Goal: Book appointment/travel/reservation

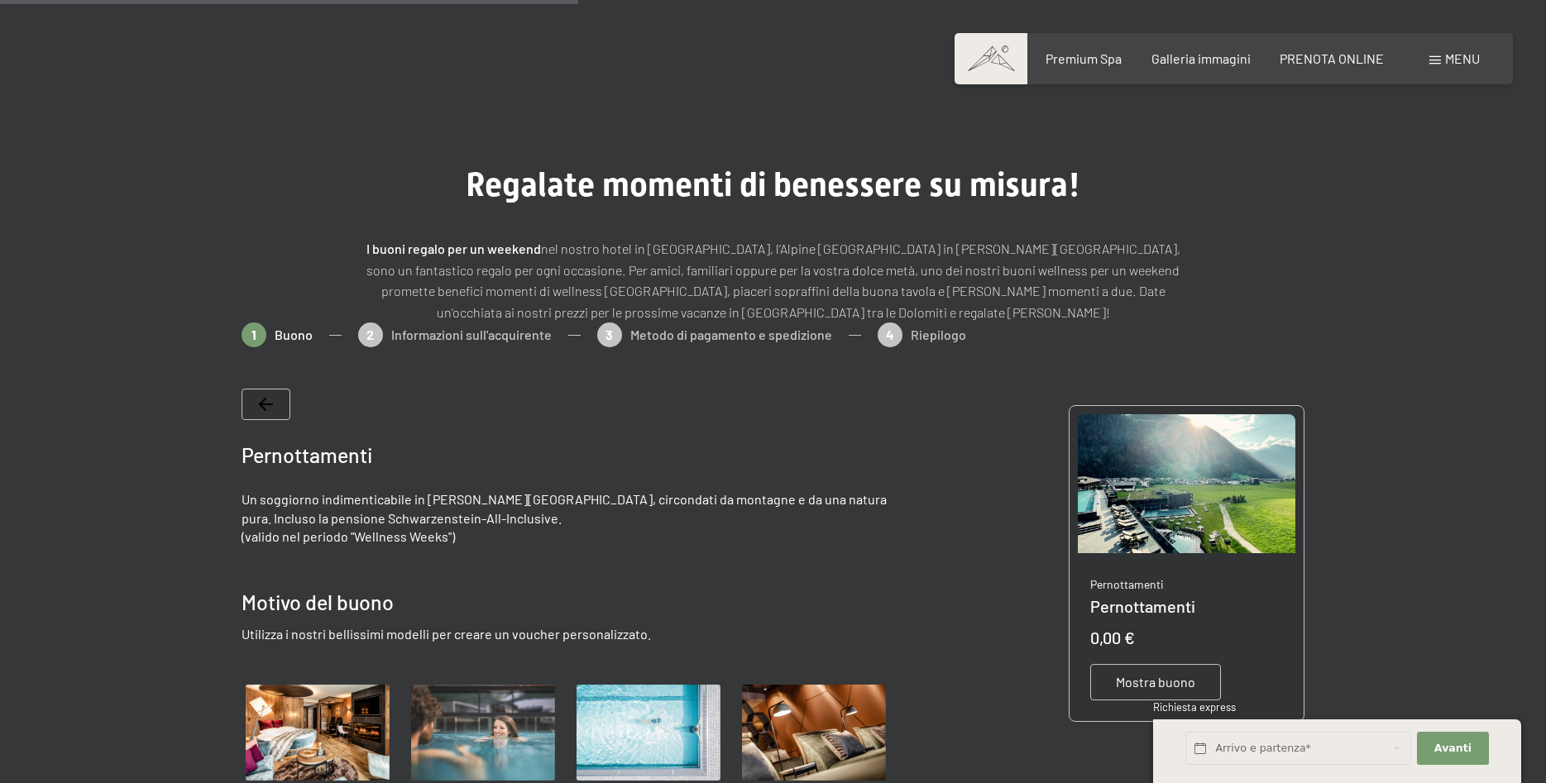
scroll to position [746, 0]
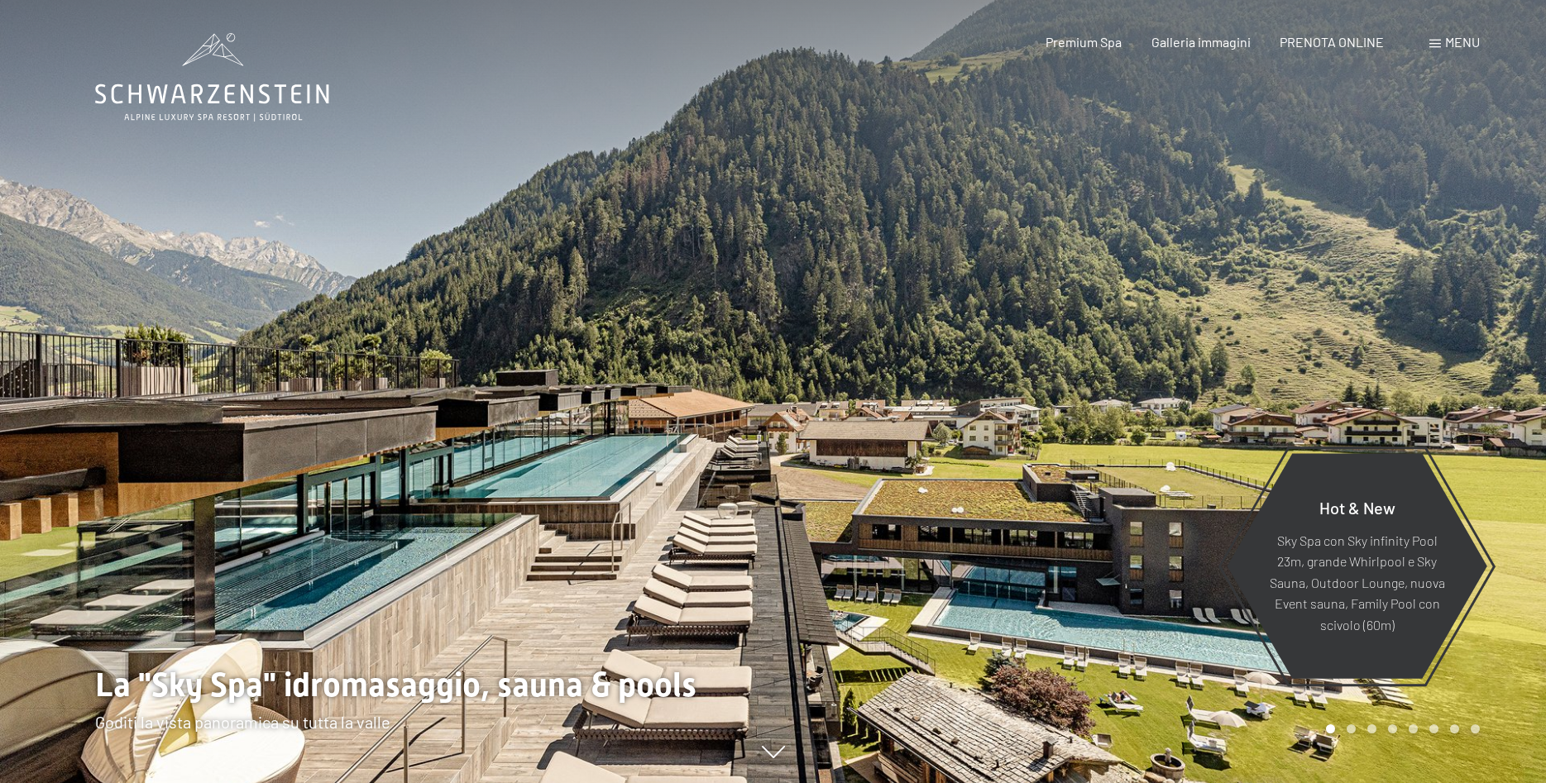
click at [1455, 45] on span "Menu" at bounding box center [1462, 42] width 35 height 16
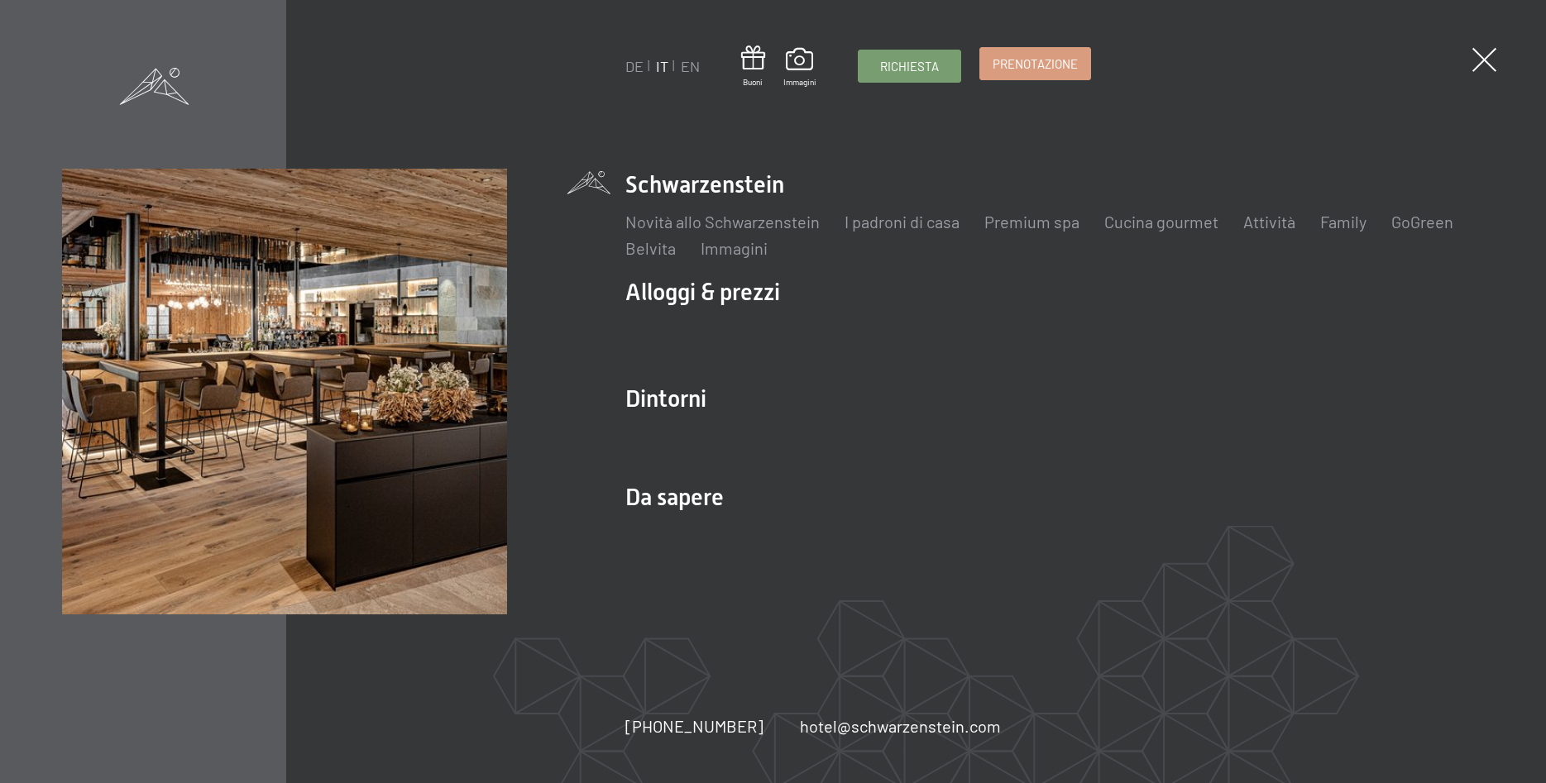
click at [1044, 69] on span "Prenotazione" at bounding box center [1035, 63] width 85 height 17
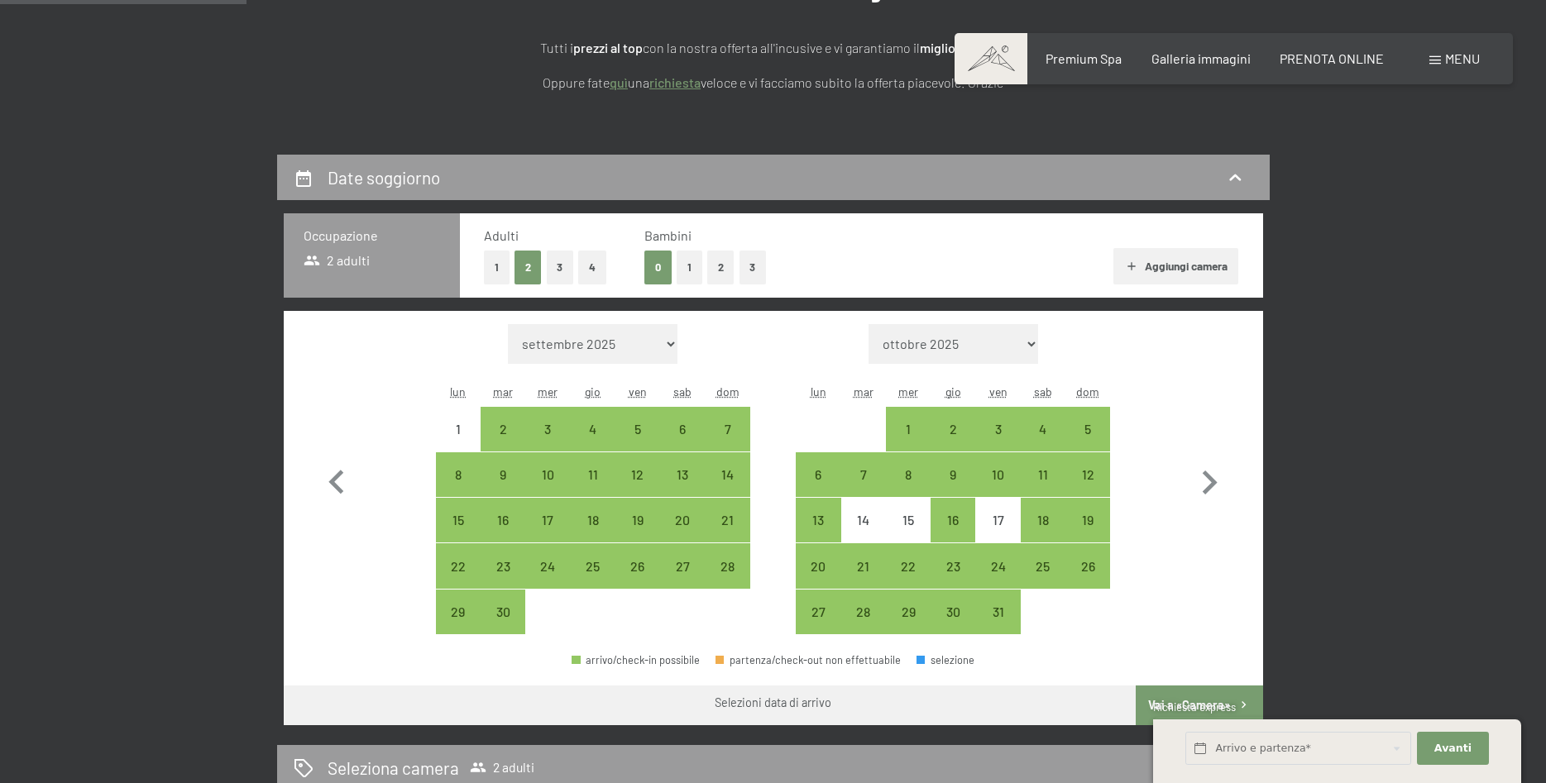
scroll to position [253, 0]
click at [724, 425] on div "7" at bounding box center [726, 443] width 41 height 41
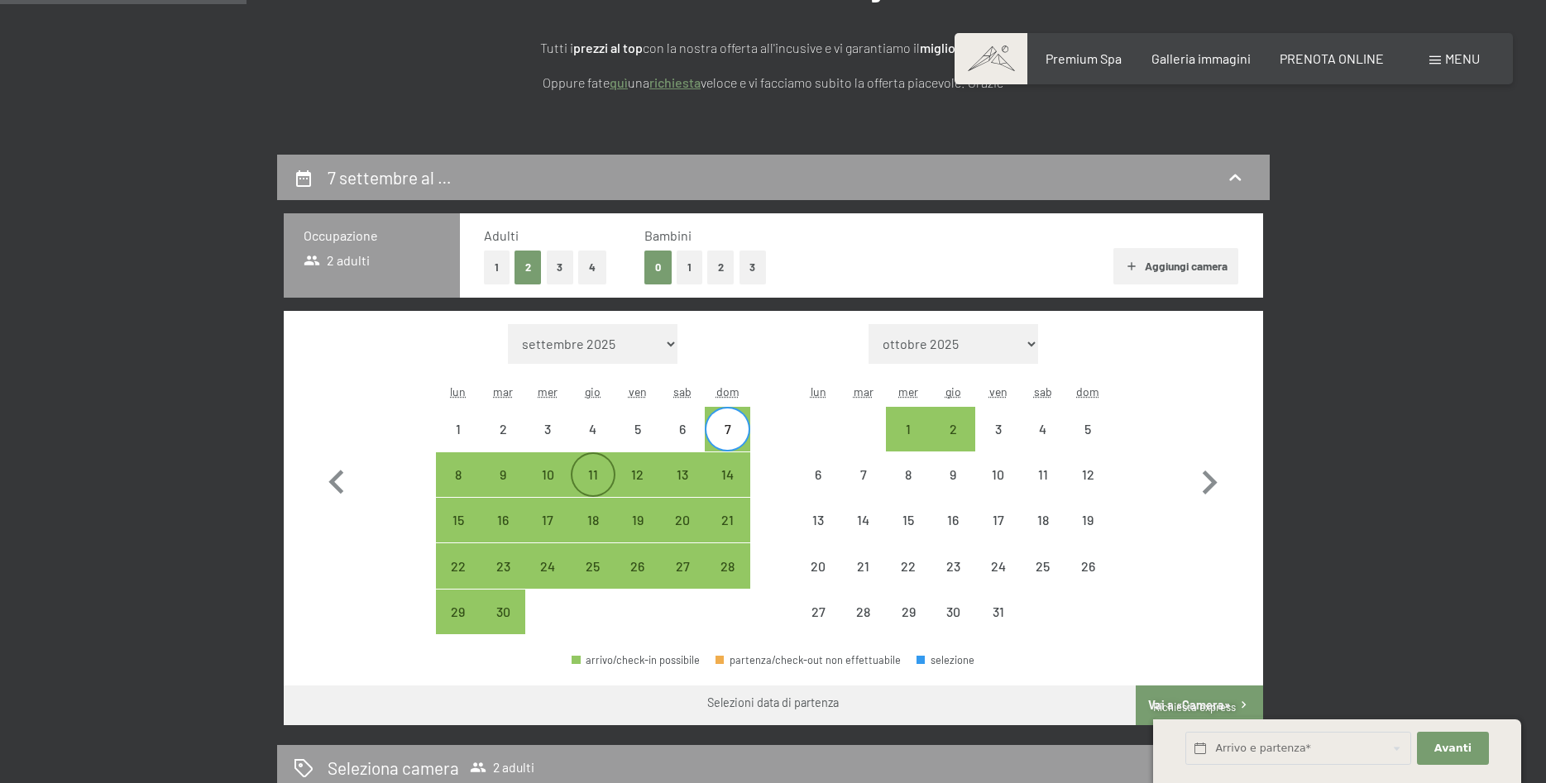
click at [594, 470] on div "11" at bounding box center [592, 488] width 41 height 41
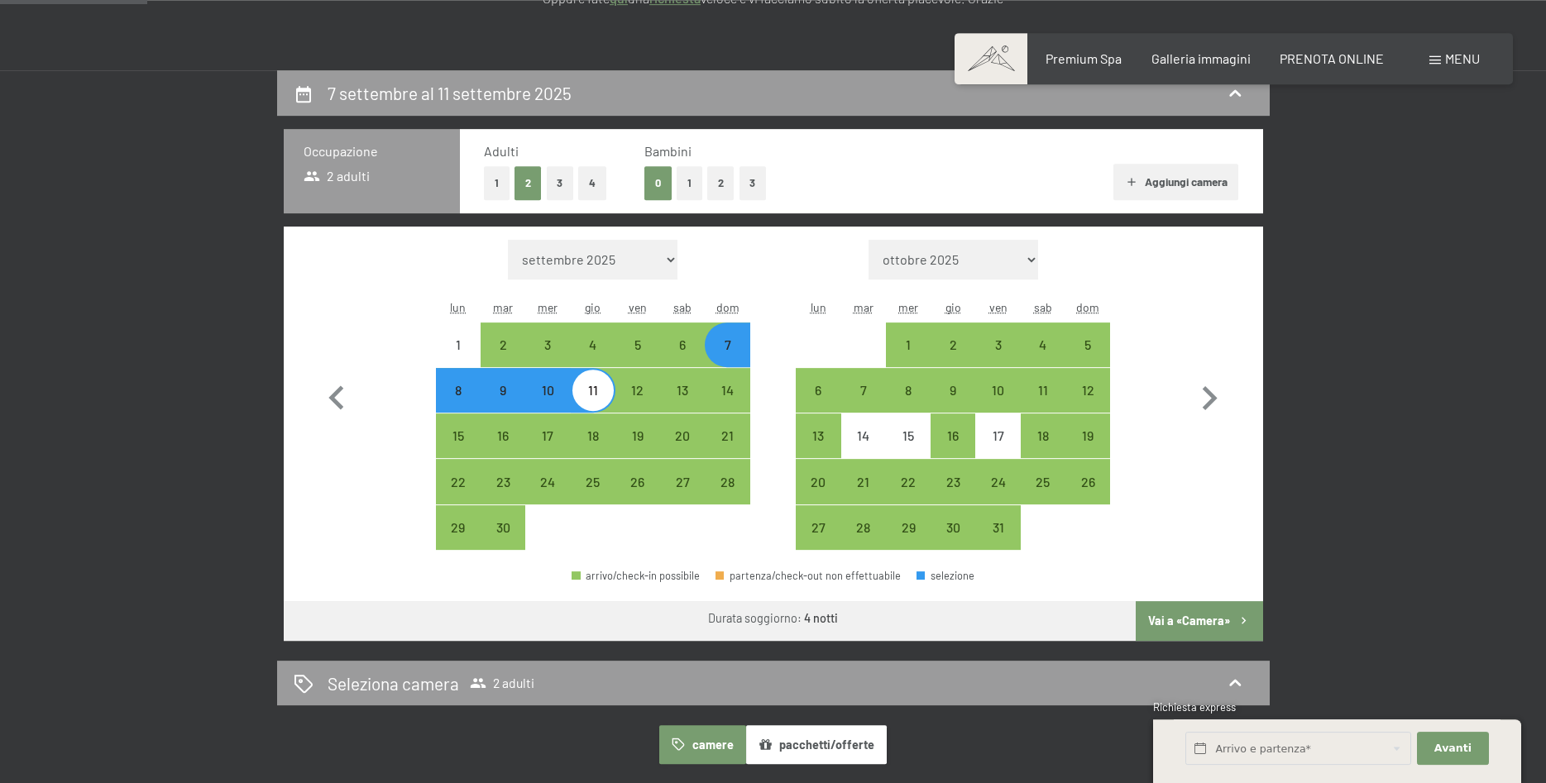
scroll to position [422, 0]
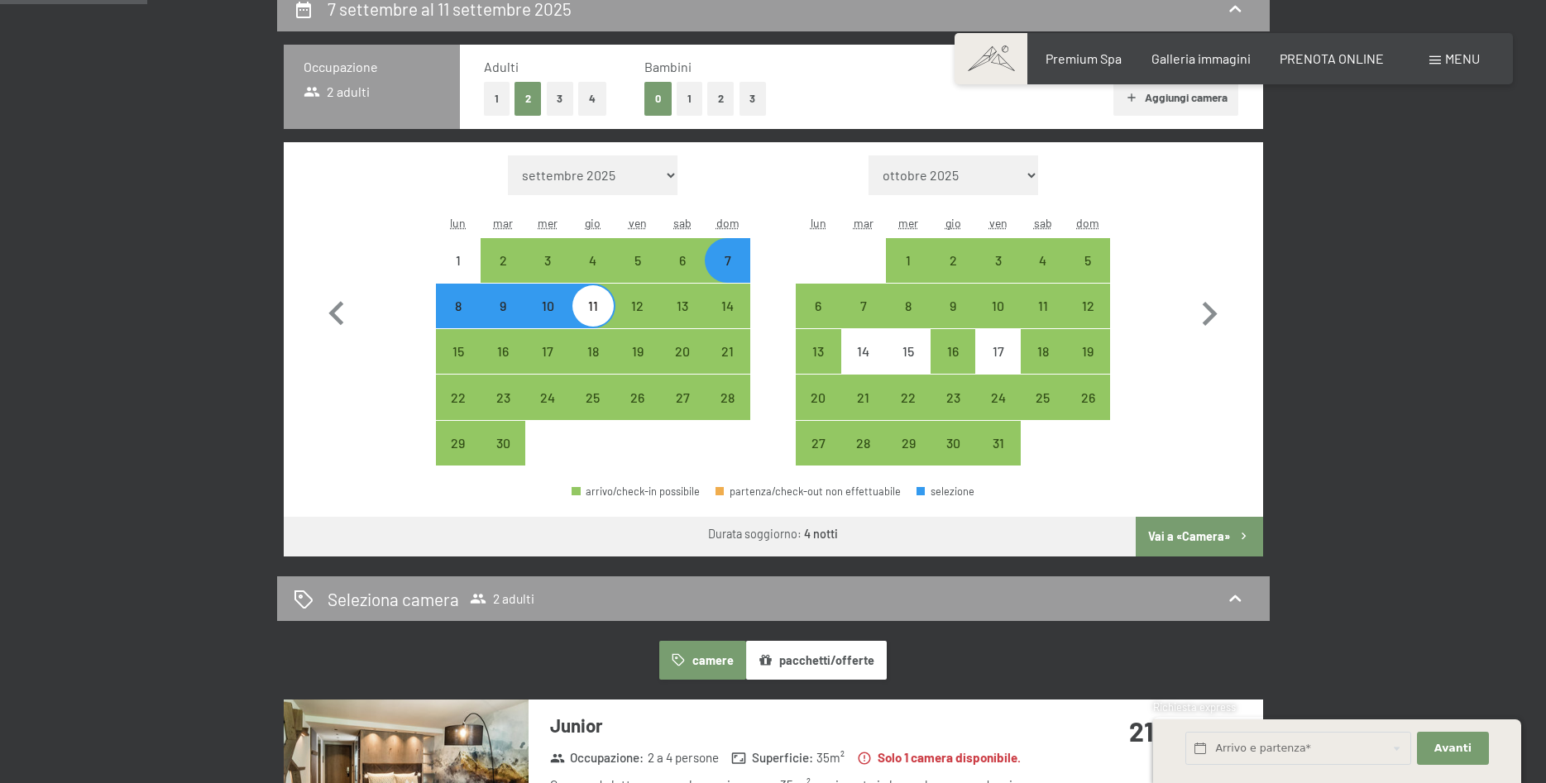
click at [1195, 529] on button "Vai a «Camera»" at bounding box center [1199, 537] width 127 height 40
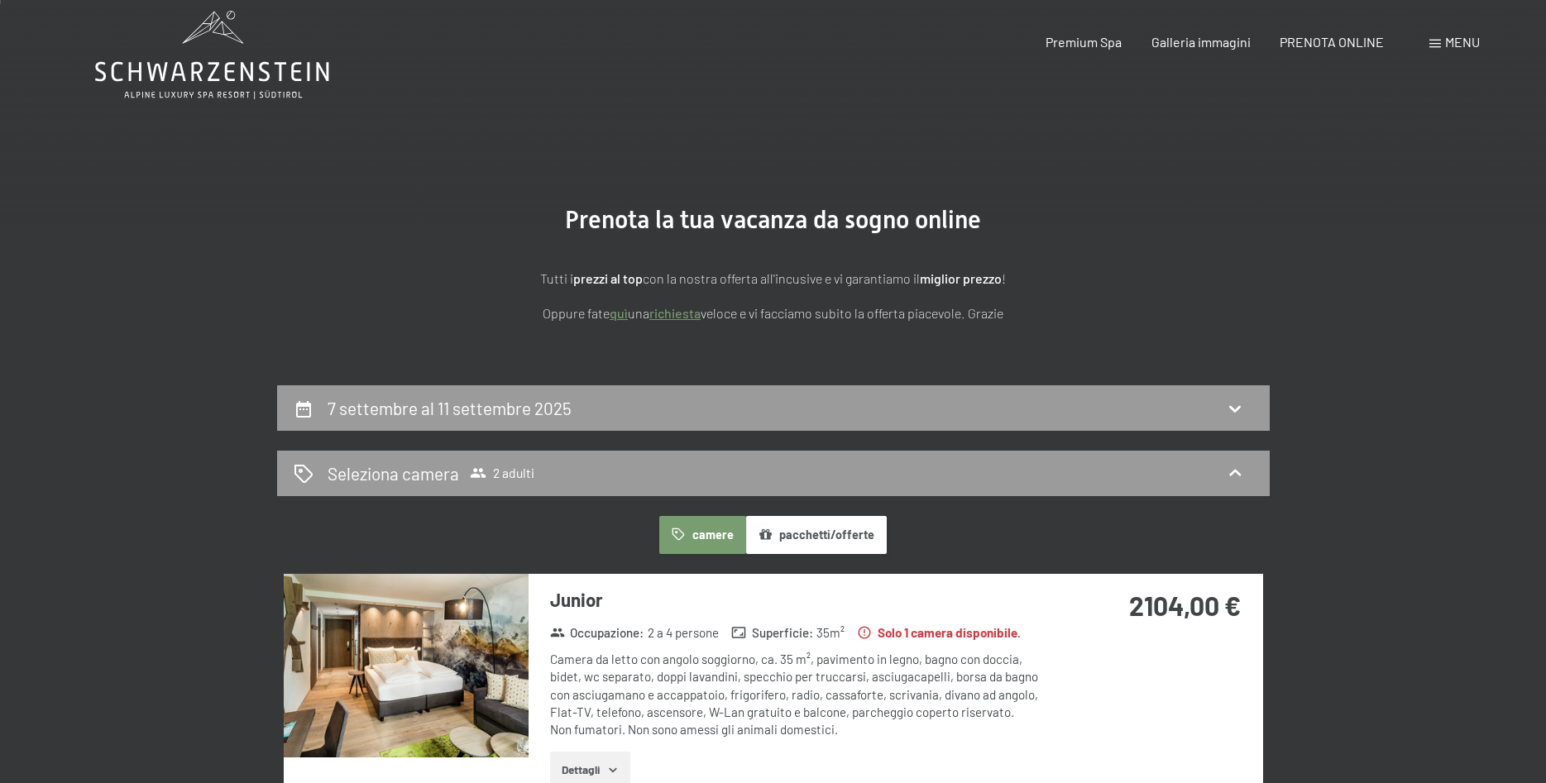
scroll to position [253, 0]
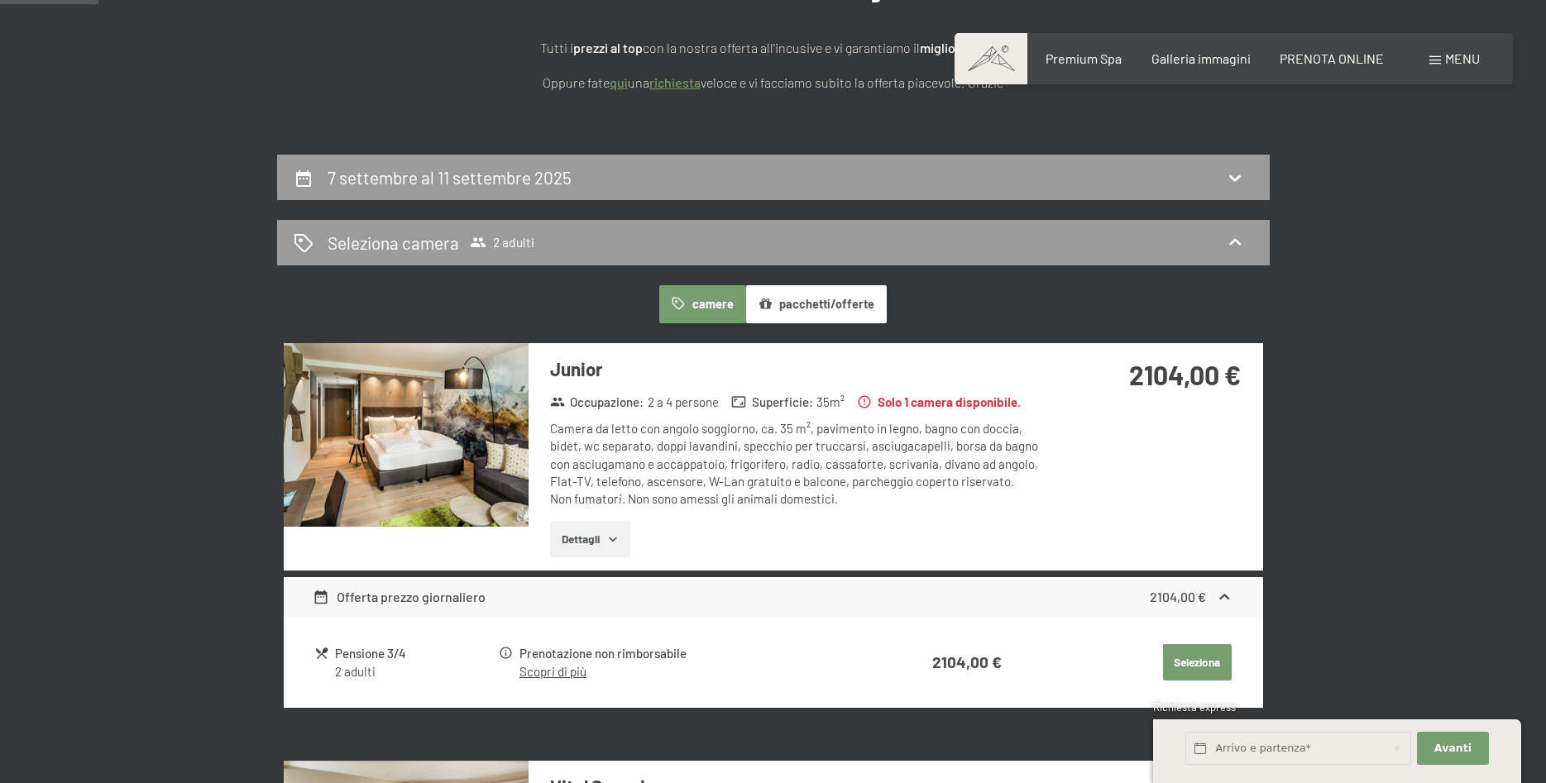
click at [466, 467] on img at bounding box center [406, 435] width 245 height 184
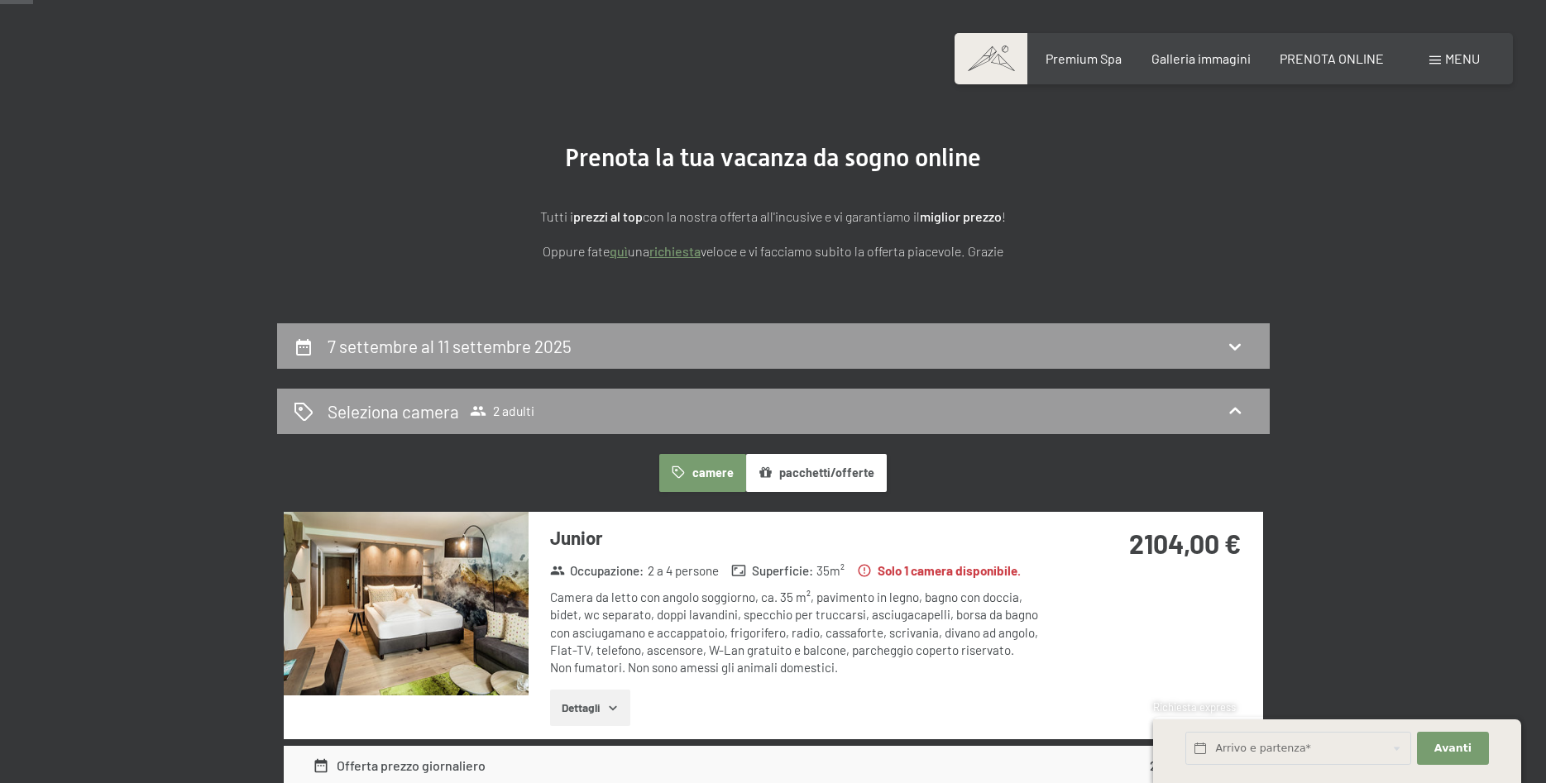
scroll to position [0, 0]
